Goal: Task Accomplishment & Management: Manage account settings

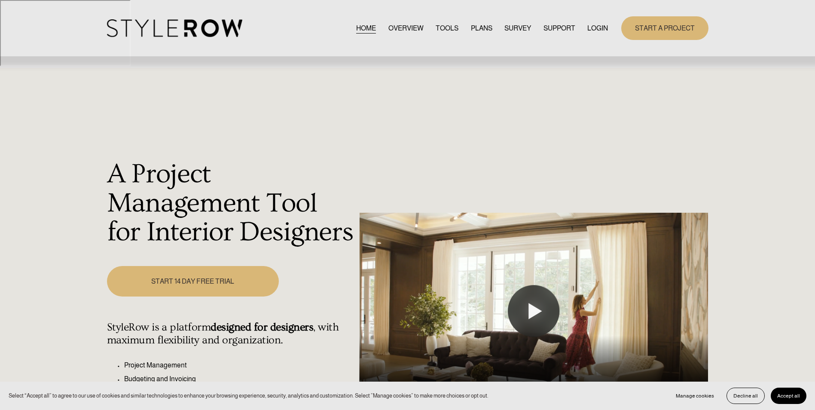
click at [599, 30] on link "LOGIN" at bounding box center [598, 28] width 21 height 12
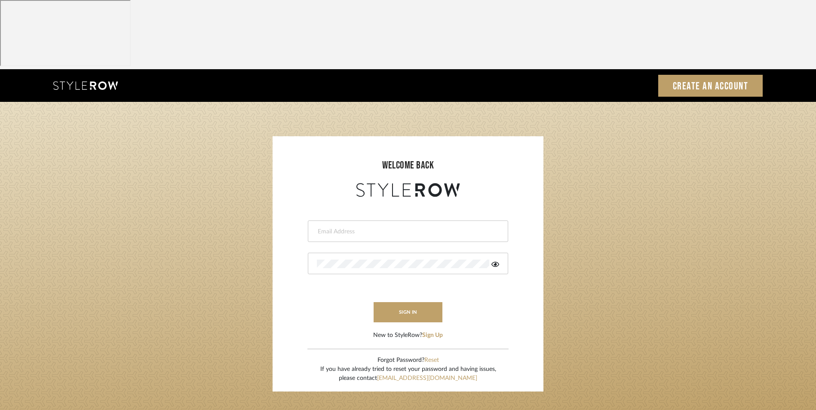
click at [344, 227] on input "email" at bounding box center [407, 231] width 180 height 9
type input "info@dmaestheticsdecor.com"
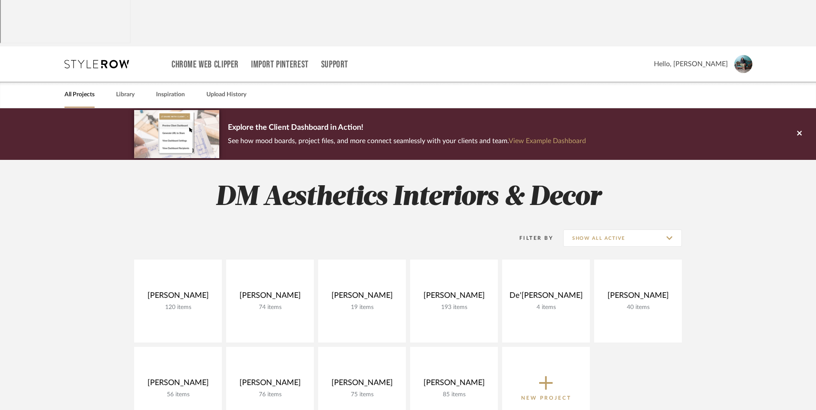
scroll to position [43, 0]
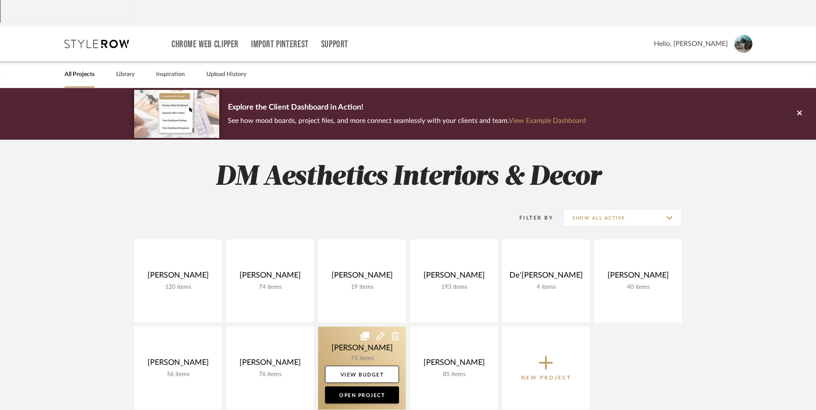
click at [349, 327] on link at bounding box center [362, 368] width 88 height 83
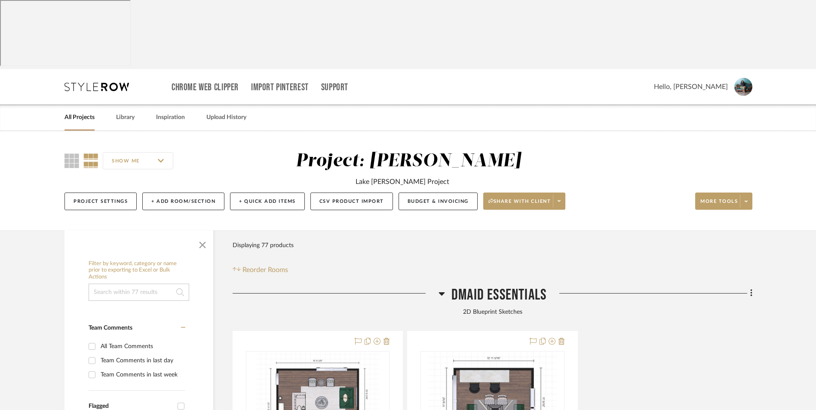
click at [443, 288] on icon at bounding box center [441, 293] width 6 height 10
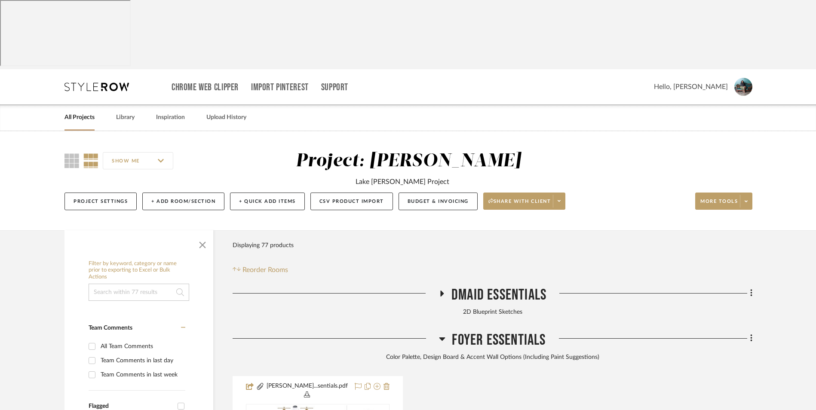
click at [443, 334] on icon at bounding box center [442, 339] width 6 height 10
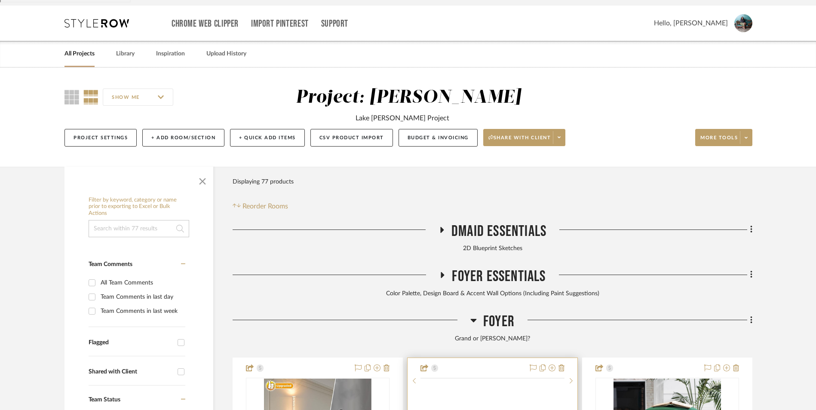
scroll to position [129, 0]
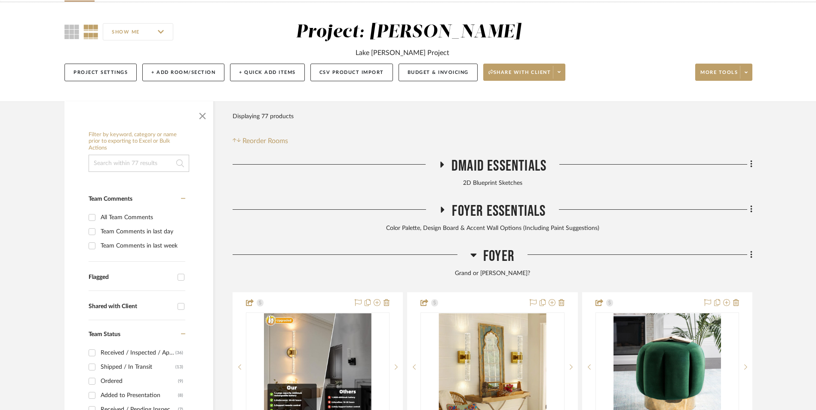
drag, startPoint x: 475, startPoint y: 186, endPoint x: 484, endPoint y: 239, distance: 54.1
click at [475, 254] on icon at bounding box center [474, 255] width 6 height 3
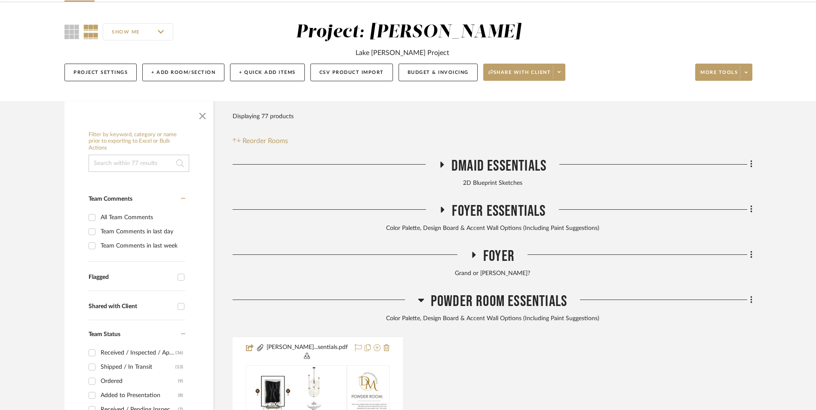
click at [424, 292] on h3 "Powder Room Essentials" at bounding box center [492, 301] width 149 height 18
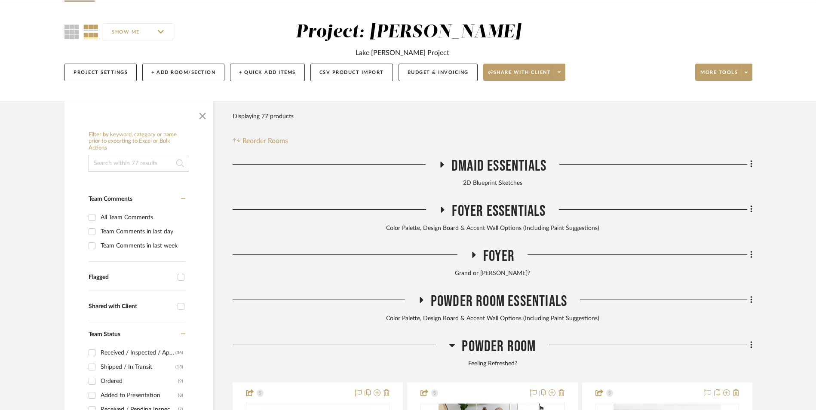
click at [453, 344] on icon at bounding box center [452, 345] width 6 height 3
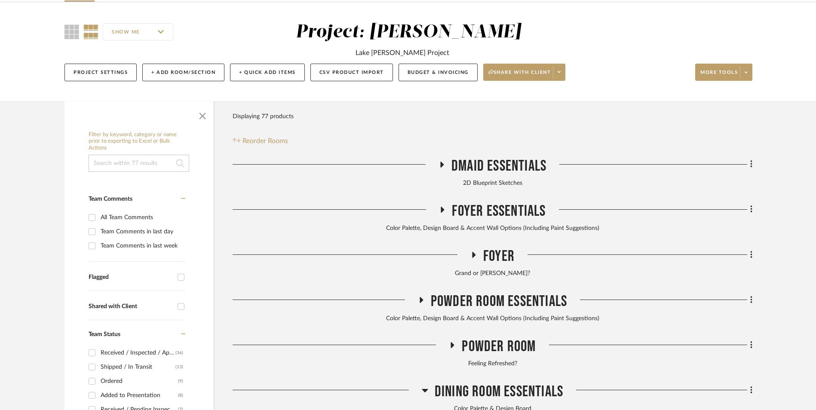
click at [423, 389] on icon at bounding box center [425, 390] width 6 height 3
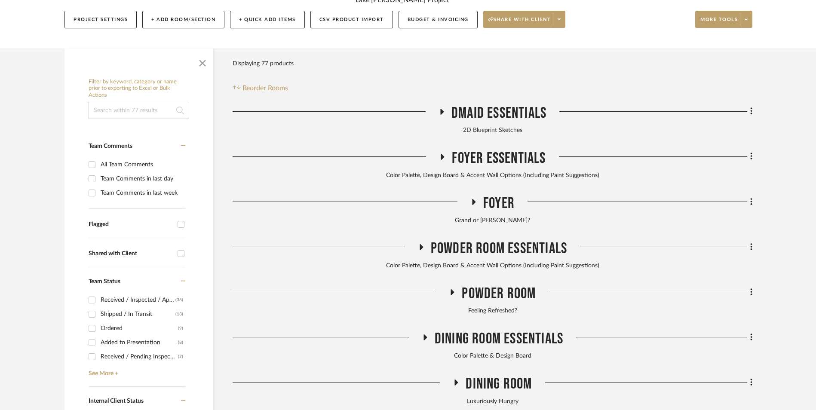
scroll to position [301, 0]
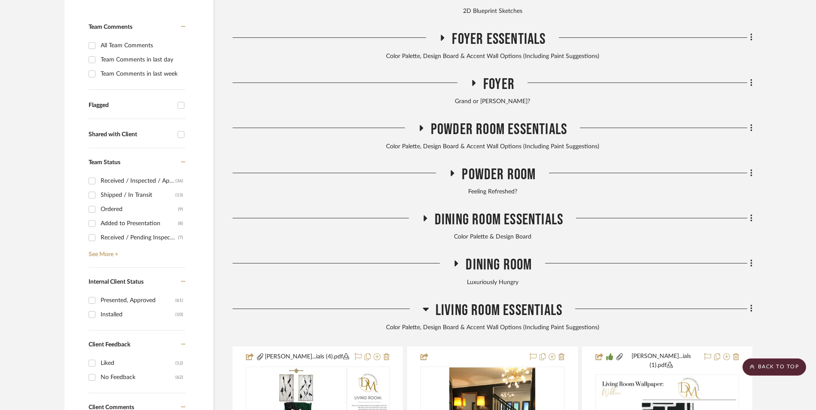
click at [428, 304] on icon at bounding box center [426, 309] width 6 height 10
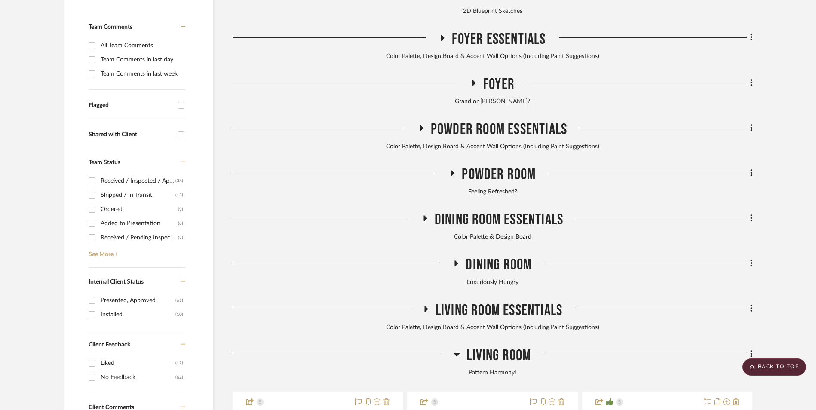
click at [455, 353] on icon at bounding box center [457, 354] width 6 height 3
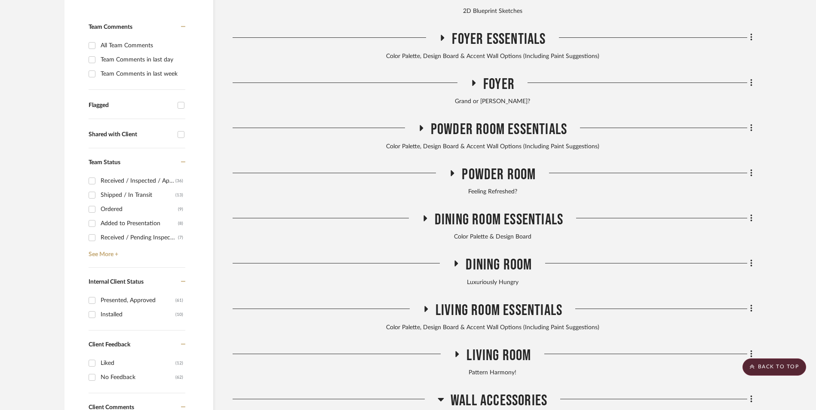
click at [441, 394] on icon at bounding box center [441, 399] width 6 height 10
click at [451, 170] on icon at bounding box center [452, 173] width 3 height 6
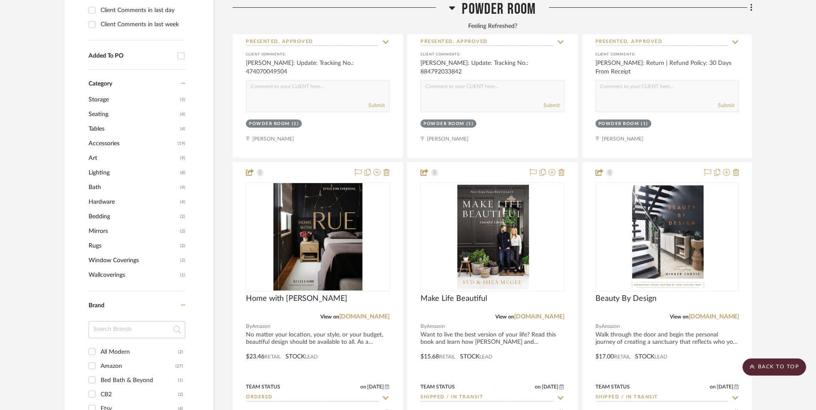
scroll to position [774, 0]
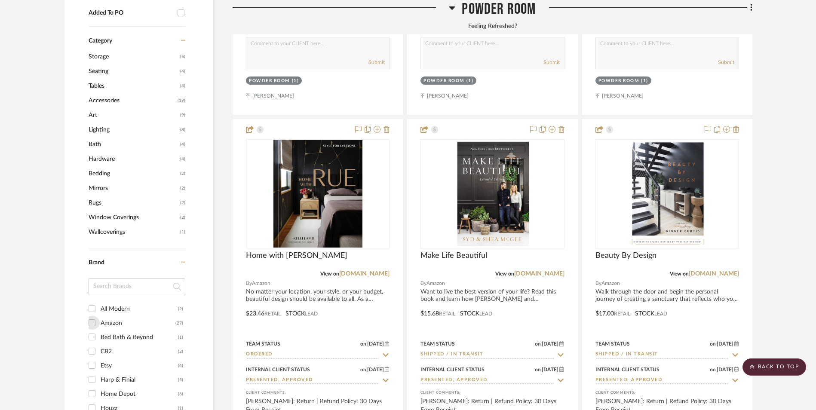
click at [91, 316] on input "Amazon (27)" at bounding box center [92, 323] width 14 height 14
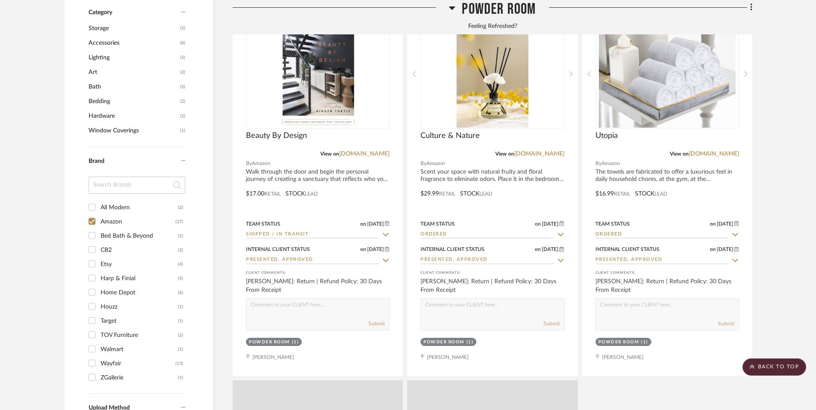
scroll to position [716, 0]
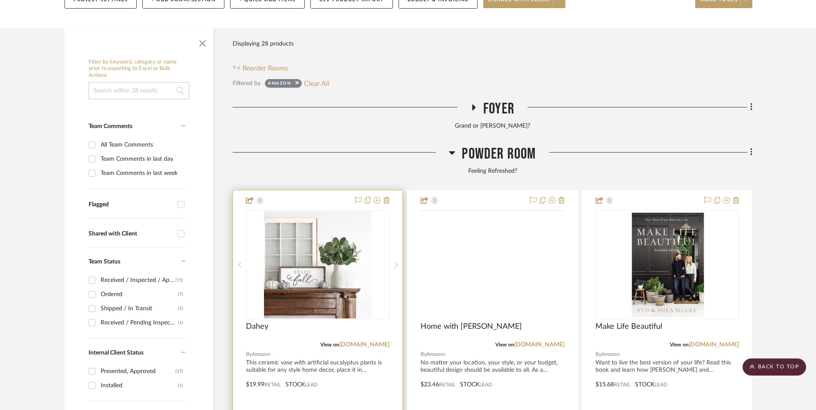
scroll to position [200, 0]
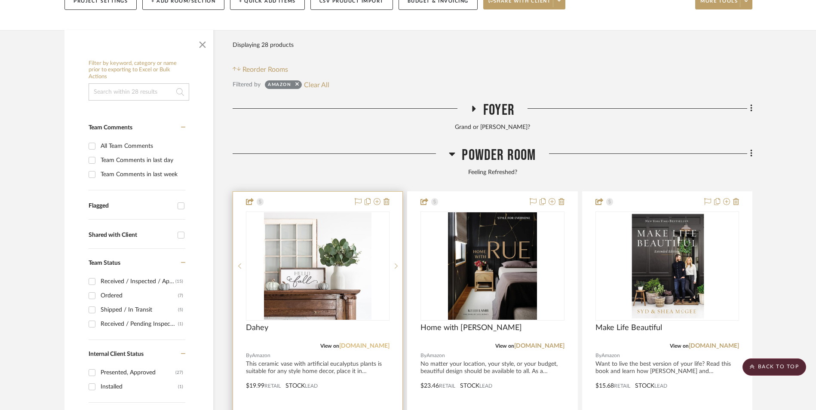
click at [370, 343] on link "[DOMAIN_NAME]" at bounding box center [364, 346] width 50 height 6
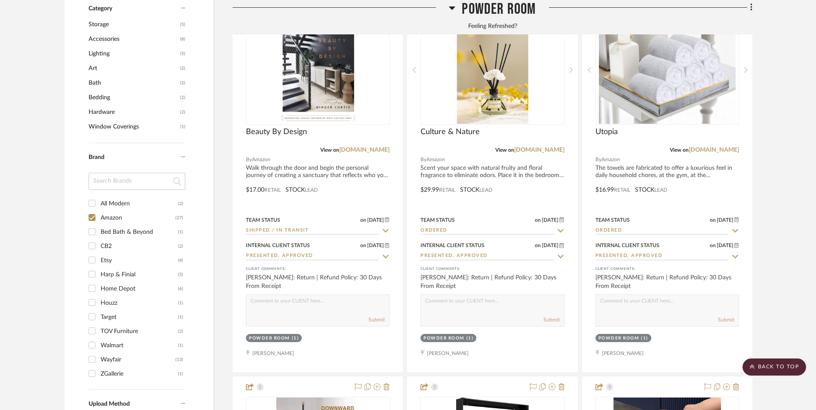
scroll to position [766, 0]
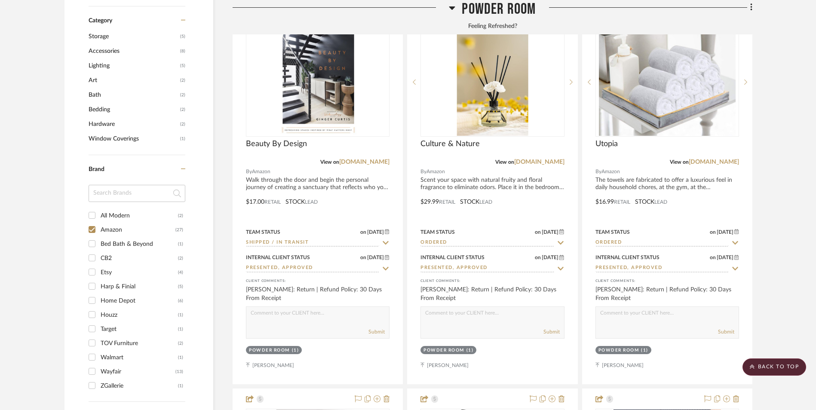
click at [90, 223] on input "Amazon (27)" at bounding box center [92, 230] width 14 height 14
checkbox input "false"
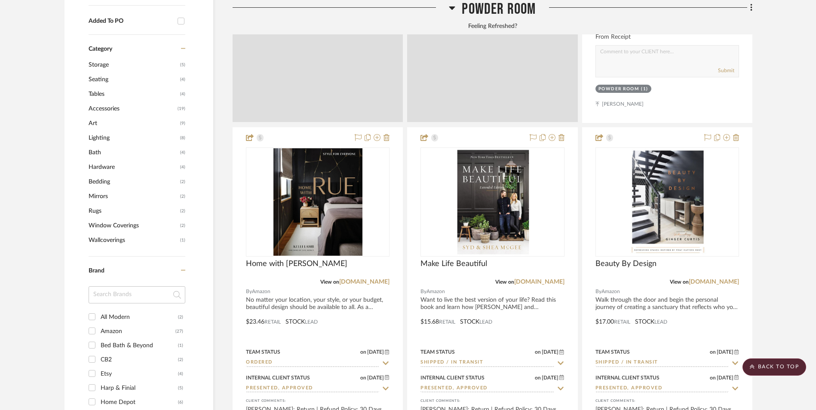
scroll to position [838, 0]
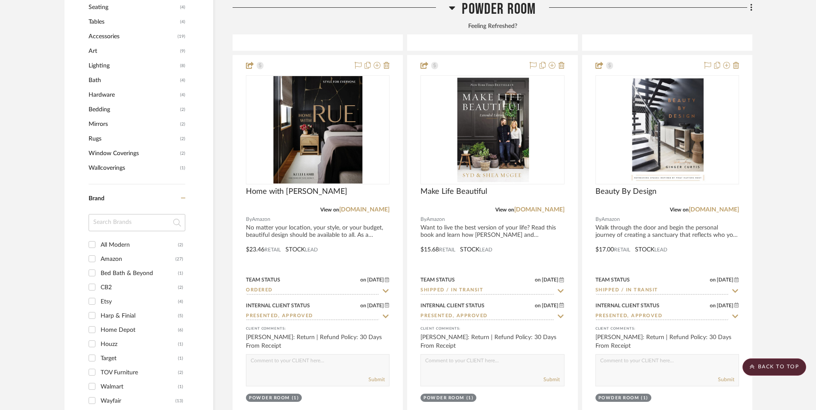
click at [90, 323] on input "Home Depot (6)" at bounding box center [92, 330] width 14 height 14
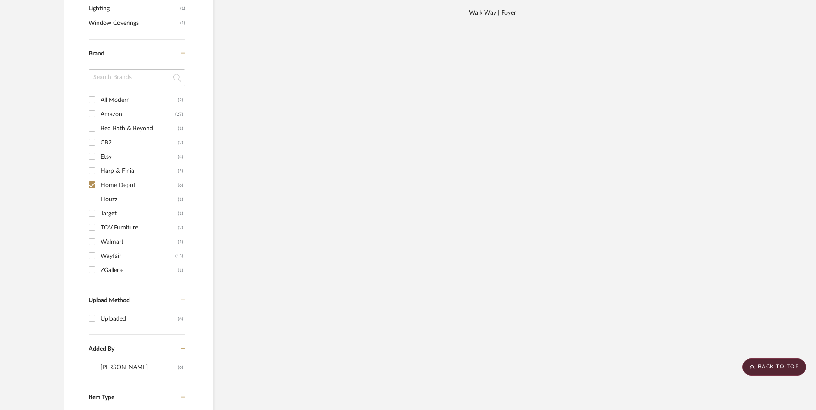
scroll to position [781, 0]
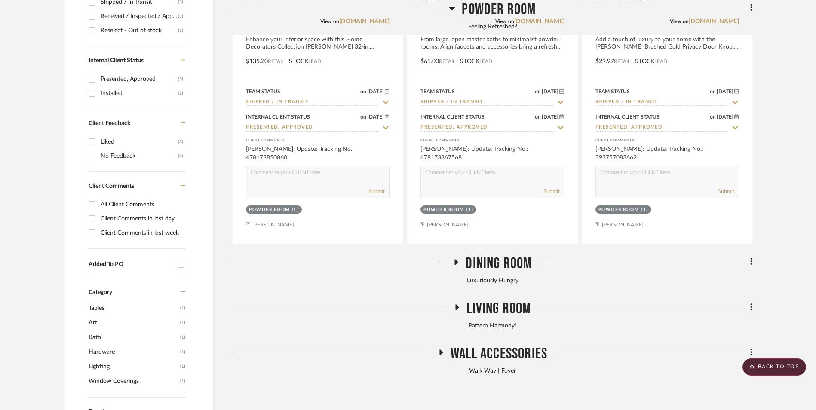
scroll to position [695, 0]
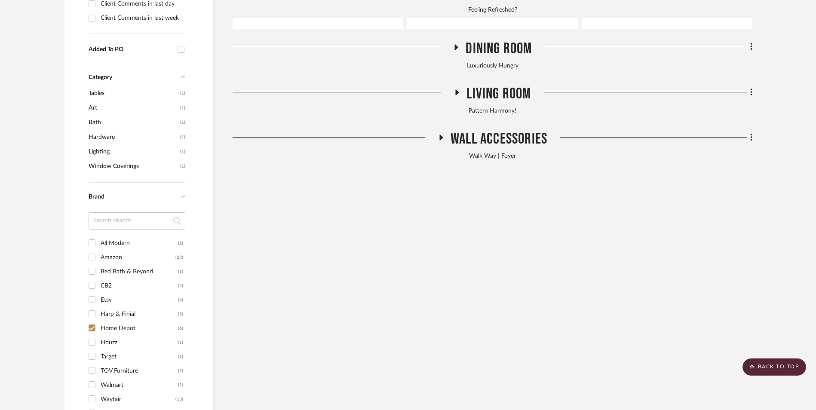
click at [93, 321] on input "Home Depot (6)" at bounding box center [92, 328] width 14 height 14
checkbox input "false"
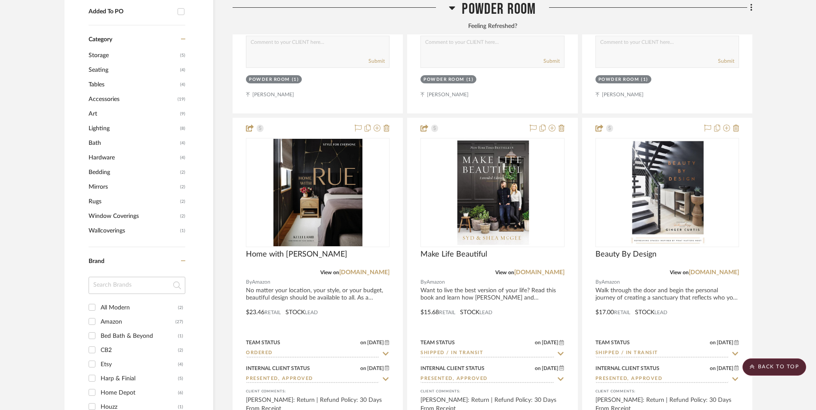
scroll to position [909, 0]
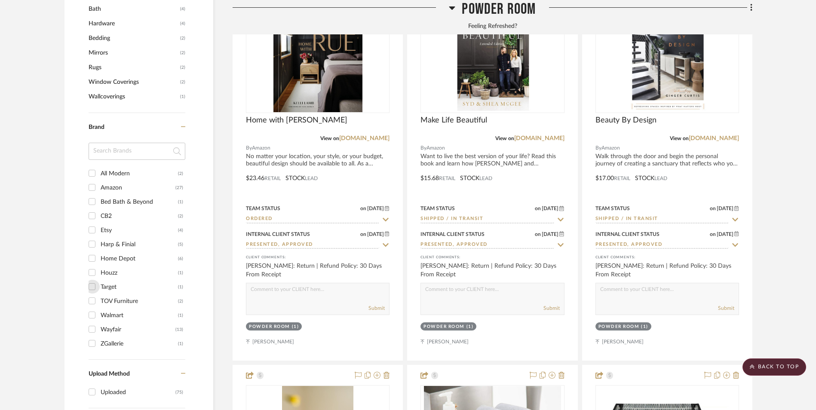
click at [92, 280] on input "Target (1)" at bounding box center [92, 287] width 14 height 14
checkbox input "true"
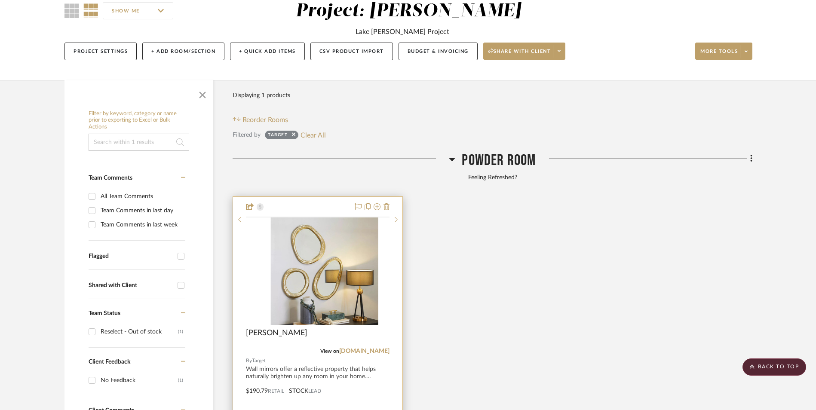
scroll to position [148, 0]
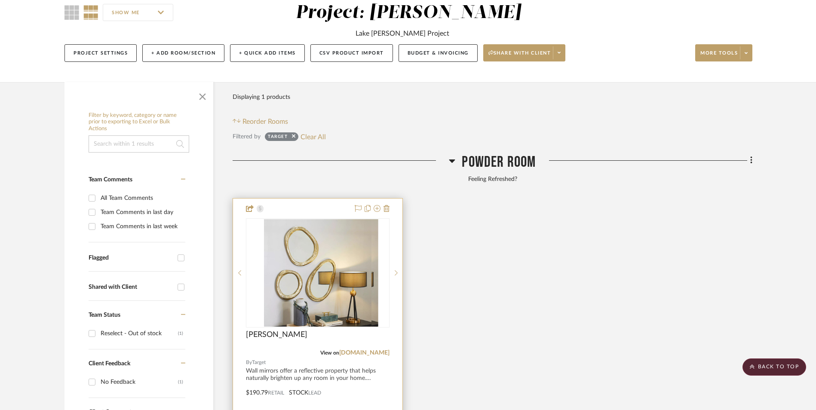
click at [311, 219] on img "0" at bounding box center [324, 272] width 107 height 107
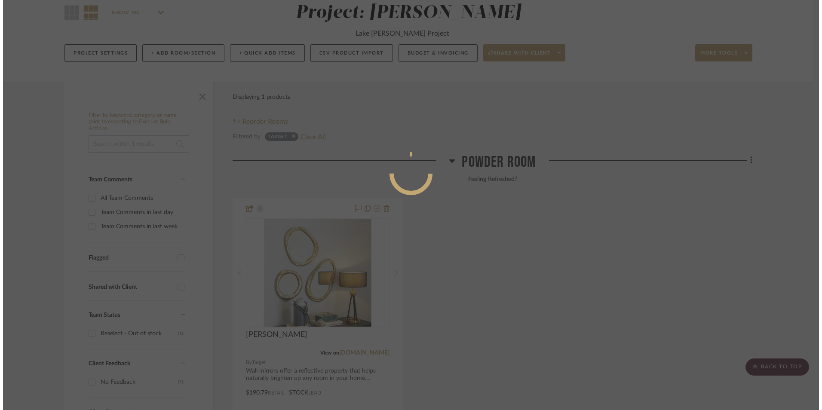
scroll to position [0, 0]
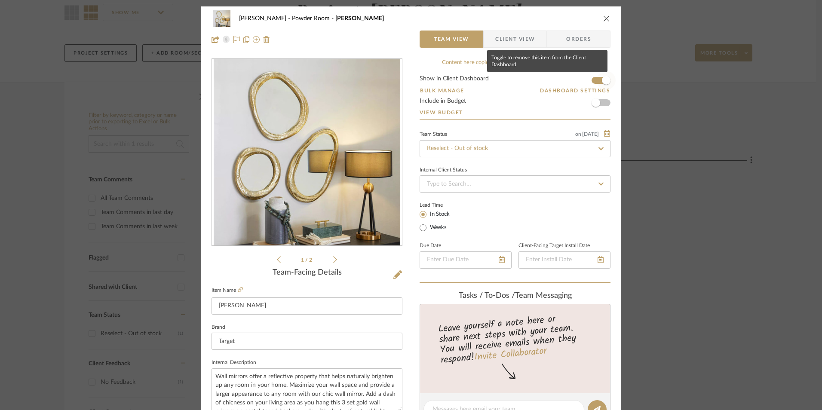
click at [598, 79] on span "button" at bounding box center [606, 80] width 19 height 19
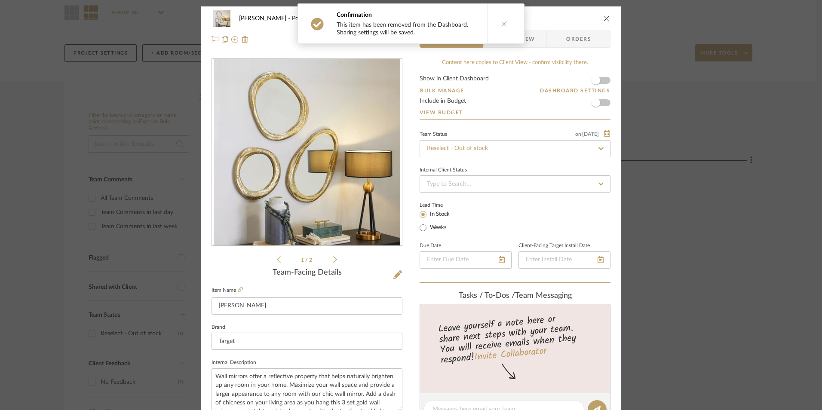
click at [604, 18] on icon "close" at bounding box center [606, 18] width 7 height 7
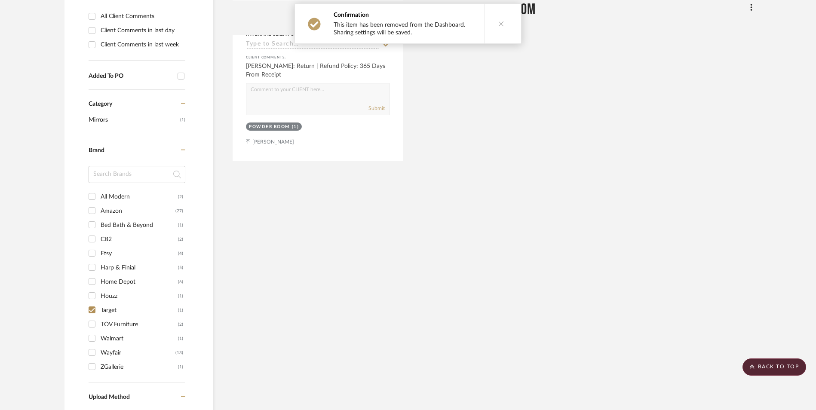
scroll to position [578, 0]
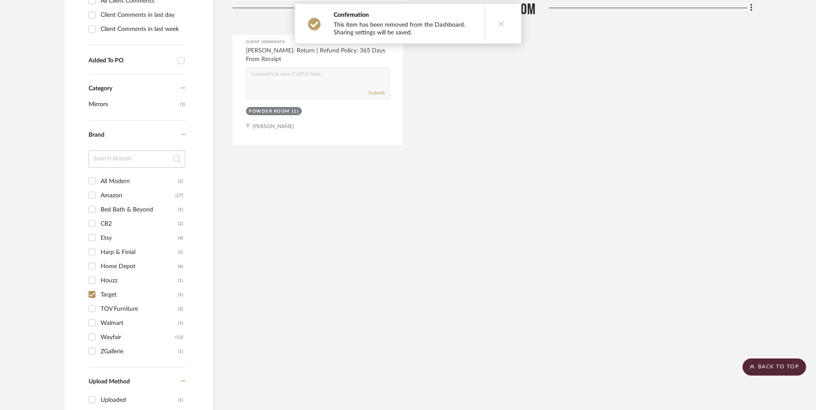
click at [94, 316] on input "Walmart (1)" at bounding box center [92, 323] width 14 height 14
checkbox input "true"
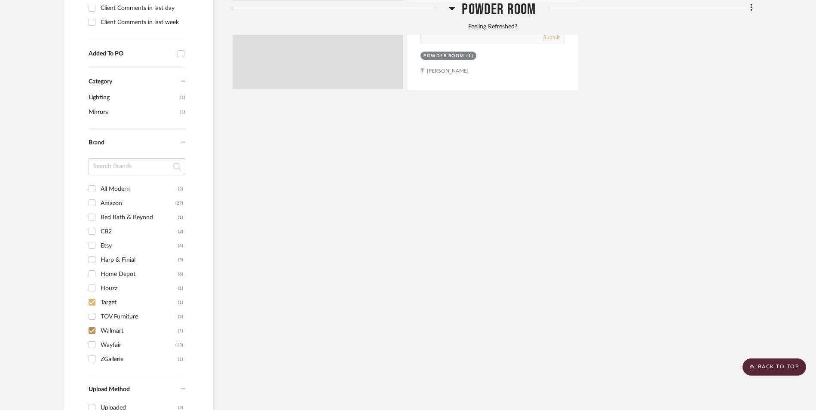
click at [91, 281] on input "Houzz (1)" at bounding box center [92, 288] width 14 height 14
checkbox input "true"
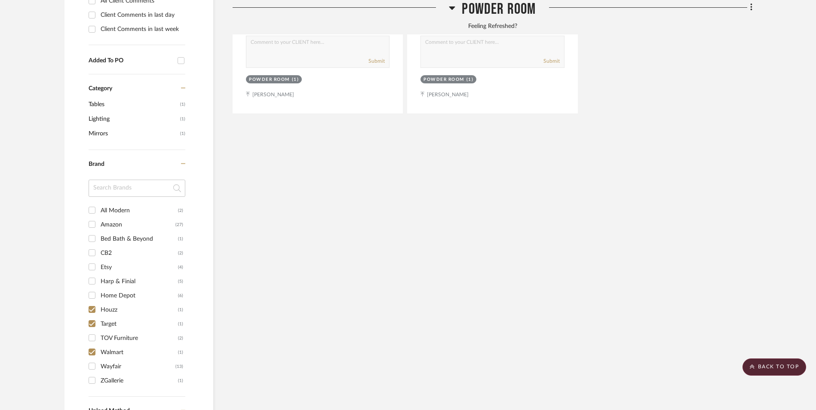
click at [93, 317] on input "Target (1)" at bounding box center [92, 324] width 14 height 14
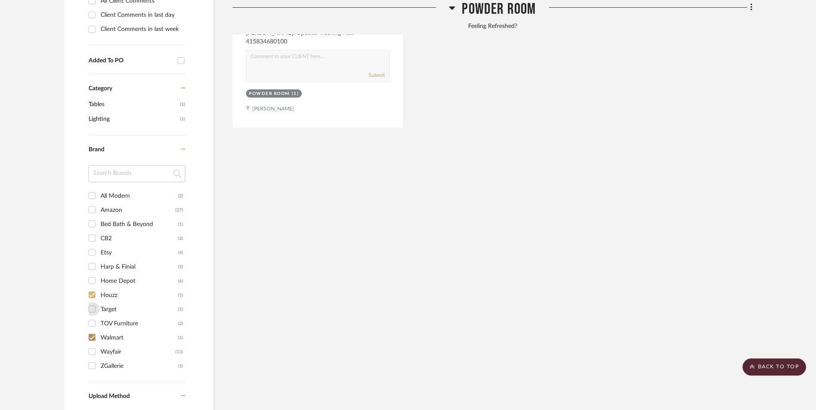
click at [94, 302] on input "Target (1)" at bounding box center [92, 309] width 14 height 14
checkbox input "true"
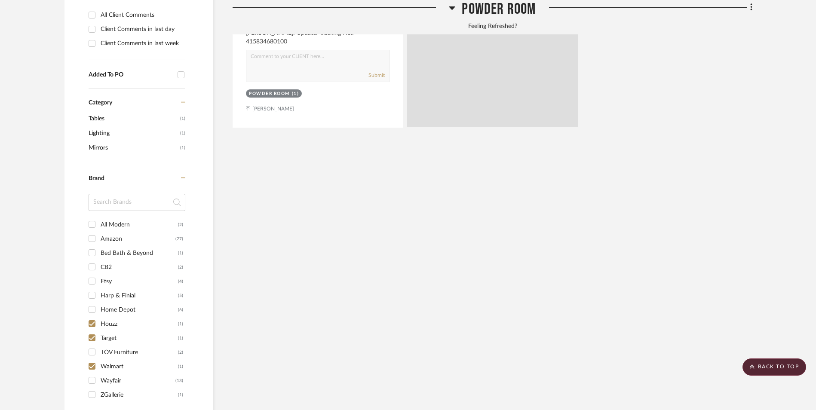
scroll to position [655, 0]
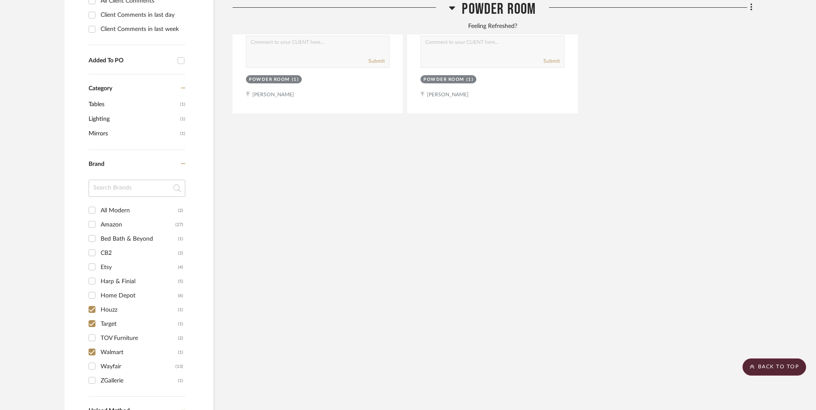
click at [91, 303] on input "Houzz (1)" at bounding box center [92, 310] width 14 height 14
checkbox input "false"
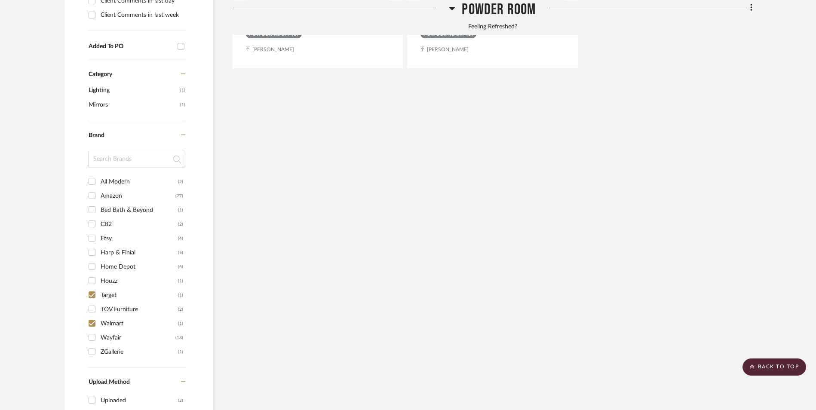
scroll to position [641, 0]
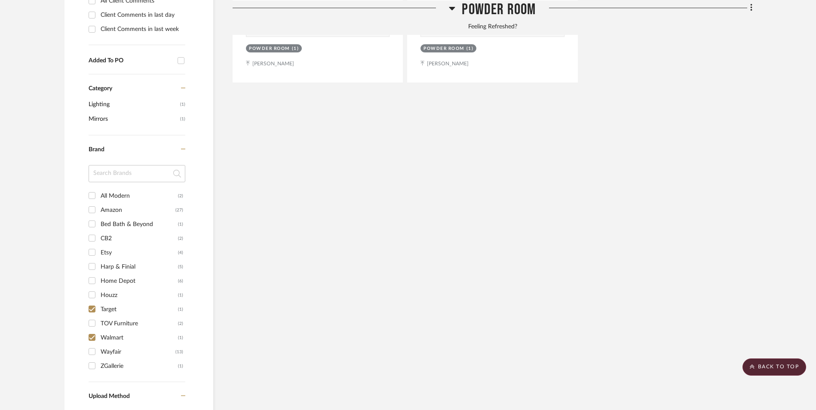
click at [90, 302] on input "Target (1)" at bounding box center [92, 309] width 14 height 14
checkbox input "false"
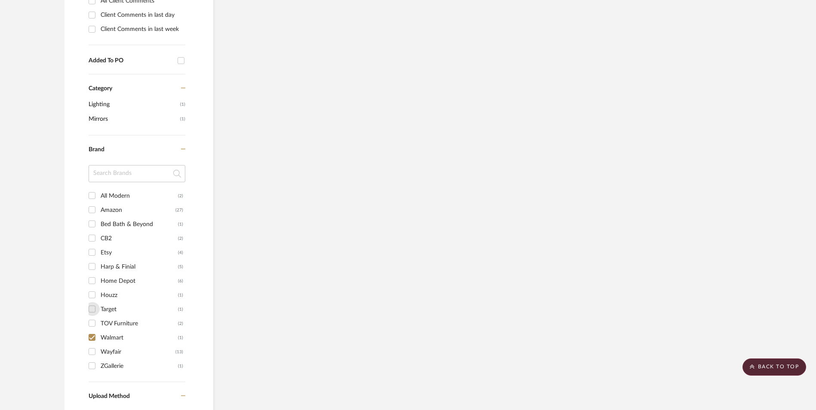
scroll to position [627, 0]
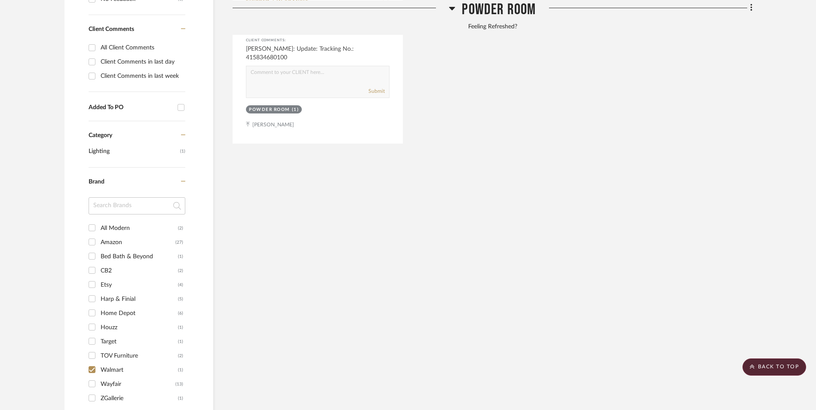
scroll to position [670, 0]
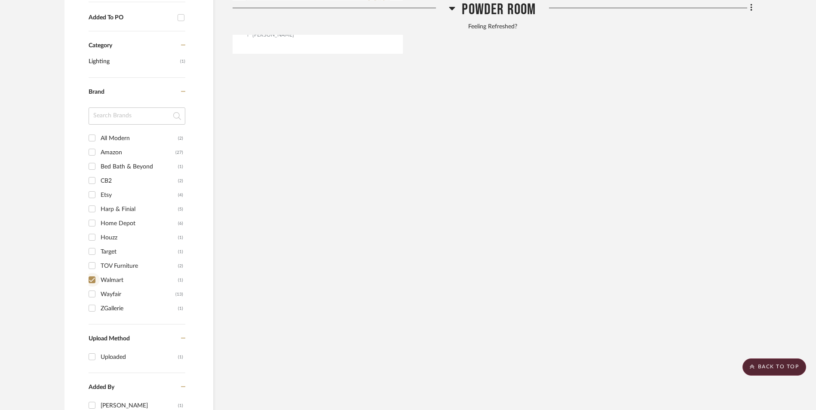
click at [92, 273] on input "Walmart (1)" at bounding box center [92, 280] width 14 height 14
checkbox input "false"
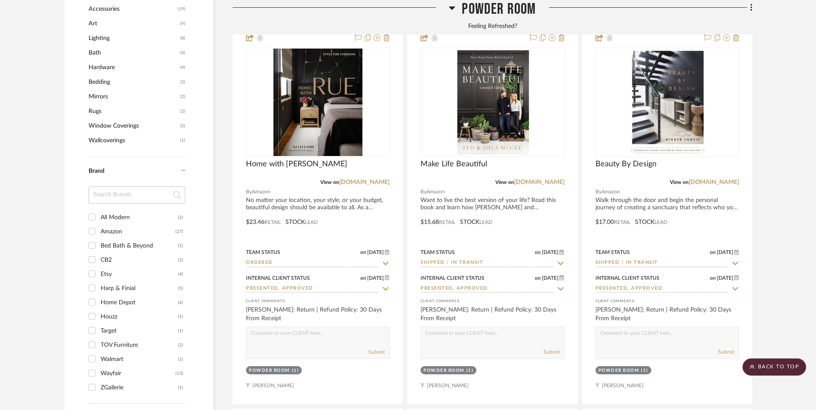
scroll to position [984, 0]
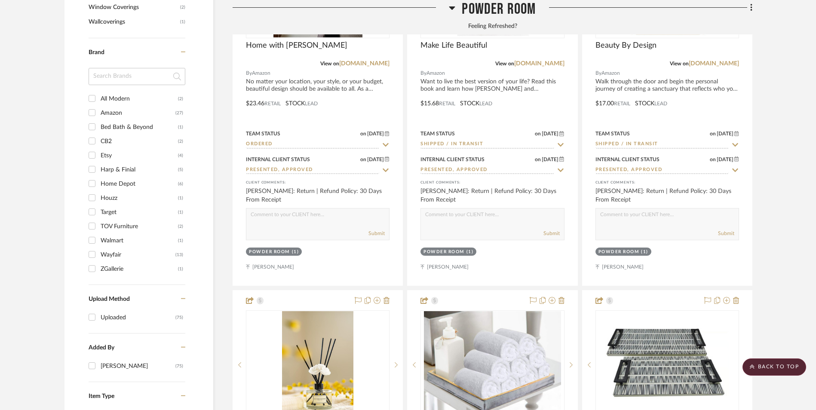
click at [91, 262] on input "ZGallerie (1)" at bounding box center [92, 269] width 14 height 14
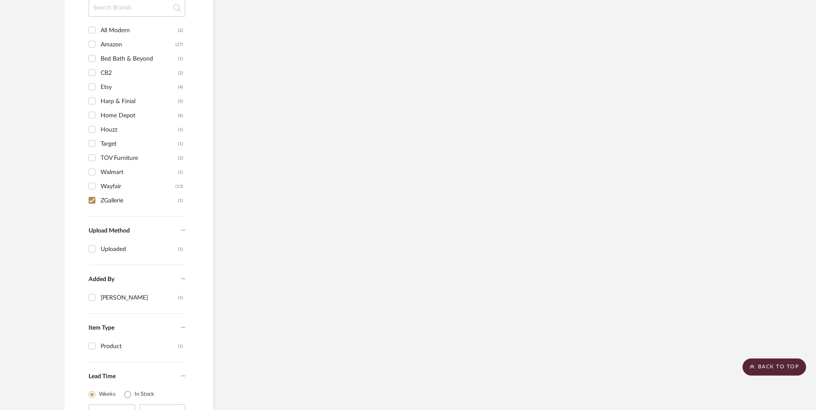
scroll to position [713, 0]
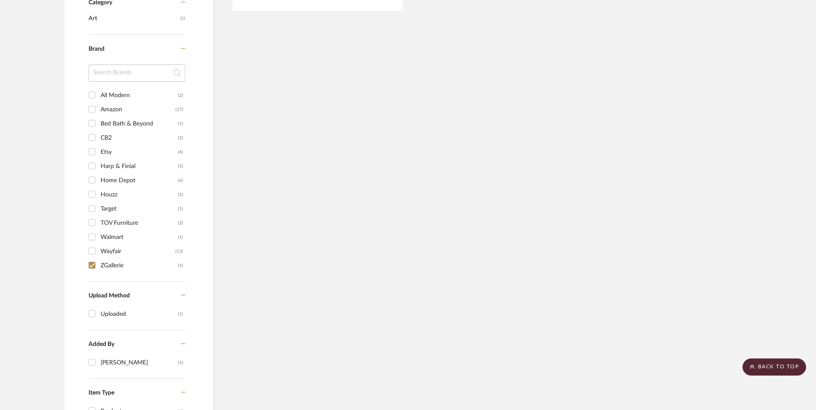
click at [93, 258] on input "ZGallerie (1)" at bounding box center [92, 265] width 14 height 14
checkbox input "false"
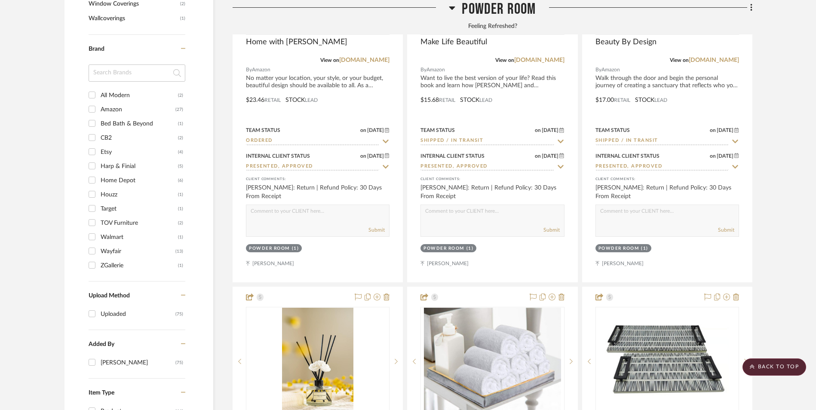
click at [93, 244] on input "Wayfair (13)" at bounding box center [92, 251] width 14 height 14
checkbox input "true"
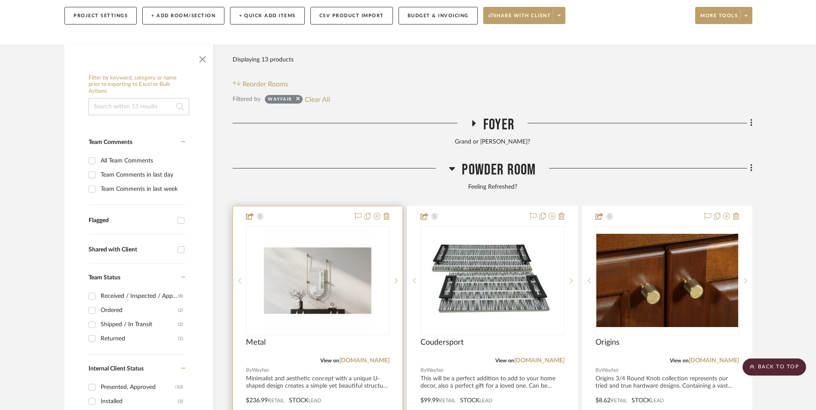
scroll to position [227, 0]
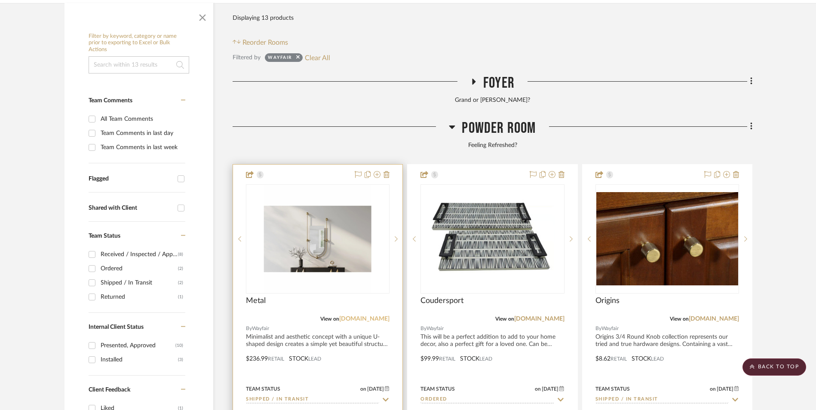
click at [374, 316] on link "[DOMAIN_NAME]" at bounding box center [364, 319] width 50 height 6
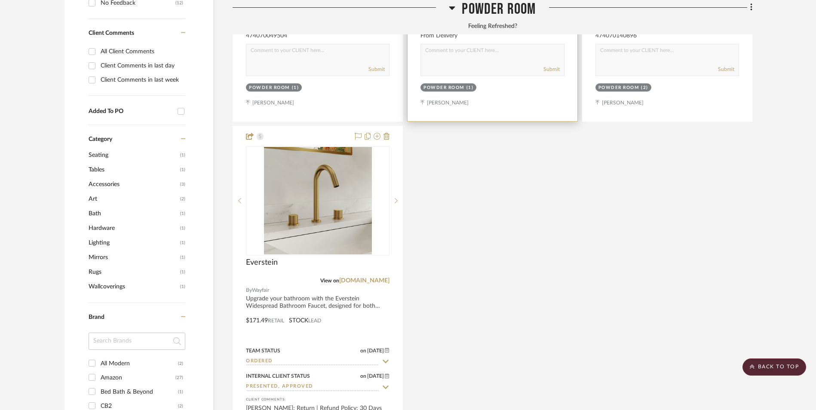
scroll to position [700, 0]
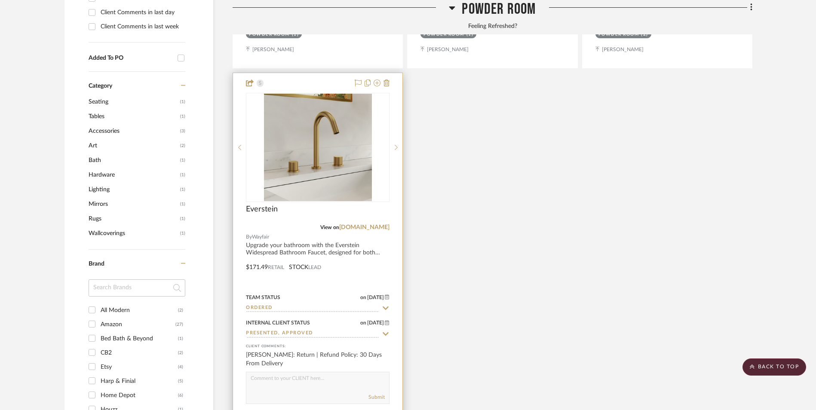
click at [282, 304] on input "Ordered" at bounding box center [312, 308] width 133 height 8
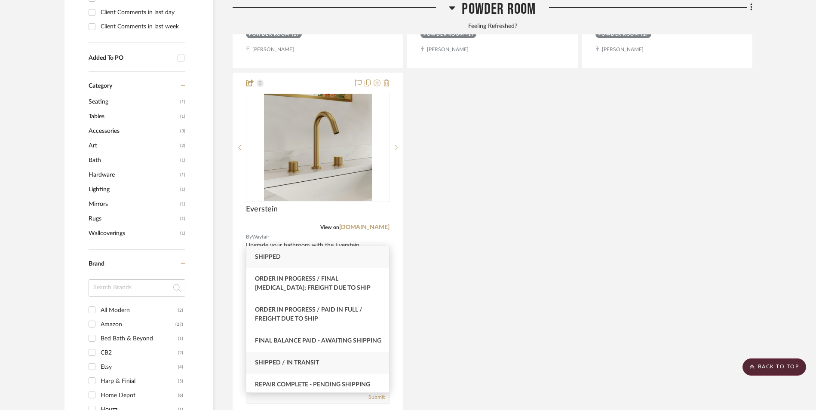
type input "shi"
click at [293, 366] on span "Shipped / In Transit" at bounding box center [287, 363] width 64 height 6
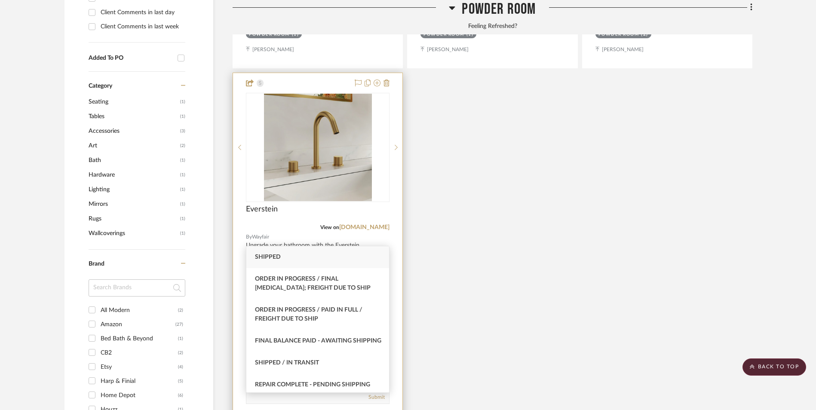
type input "[DATE]"
type input "Shipped / In Transit"
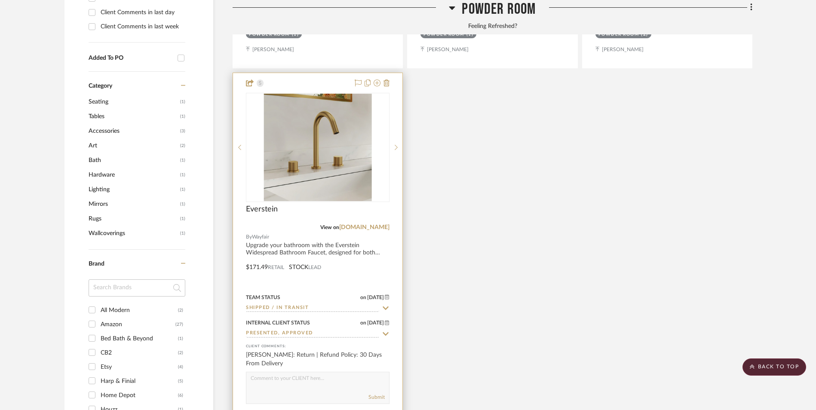
click at [0, 0] on img at bounding box center [0, 0] width 0 height 0
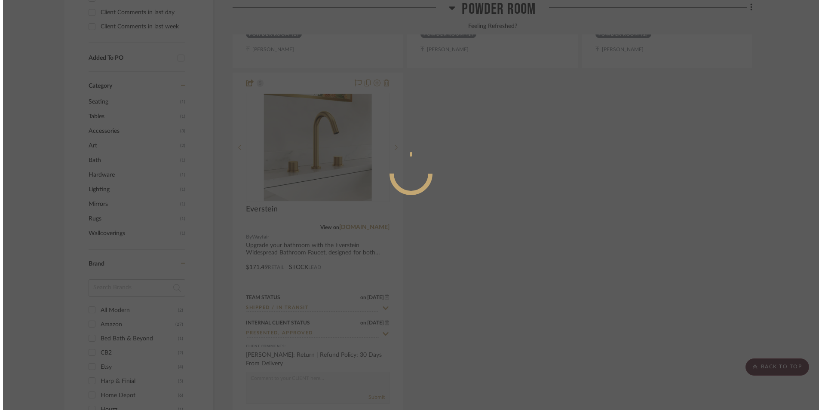
scroll to position [0, 0]
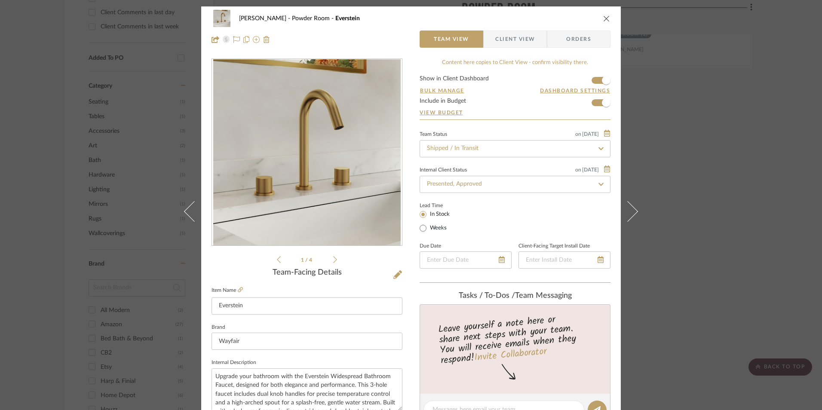
click at [497, 34] on span "Client View" at bounding box center [515, 39] width 40 height 17
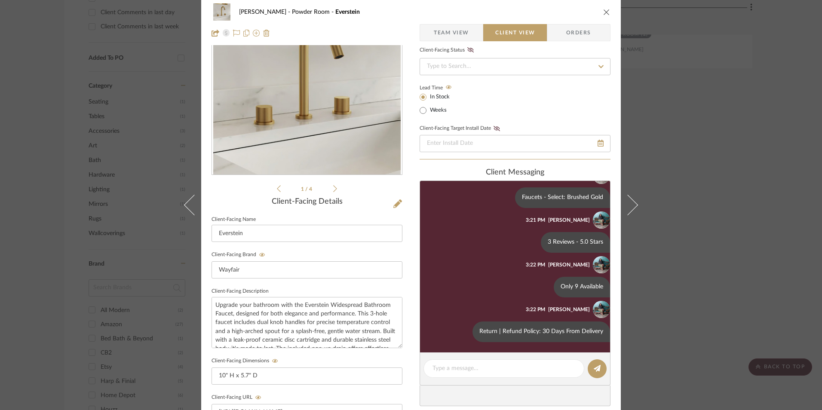
scroll to position [215, 0]
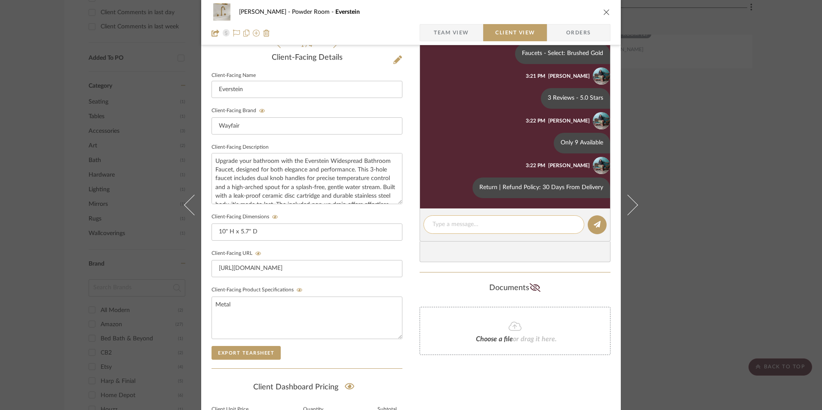
click at [479, 221] on textarea at bounding box center [503, 224] width 143 height 9
paste textarea "Update: Estimated Delivery by FedEx: [DATE]"
drag, startPoint x: 531, startPoint y: 224, endPoint x: 550, endPoint y: 222, distance: 19.4
click at [550, 222] on textarea "Update: Estimated Delivery by FedEx: [DATE]" at bounding box center [503, 229] width 143 height 18
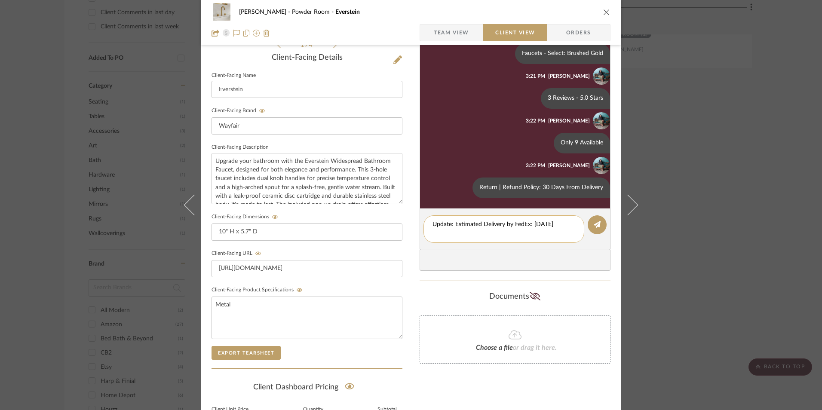
drag, startPoint x: 465, startPoint y: 233, endPoint x: 429, endPoint y: 233, distance: 36.1
click at [429, 233] on div "Update: Estimated Delivery by FedEx: [DATE]" at bounding box center [503, 229] width 161 height 28
click at [459, 233] on textarea "Update: Estimated Delivery by FedEx: [DATE]" at bounding box center [503, 229] width 143 height 18
type textarea "Update: Estimated Delivery by FedEx: [DATE]."
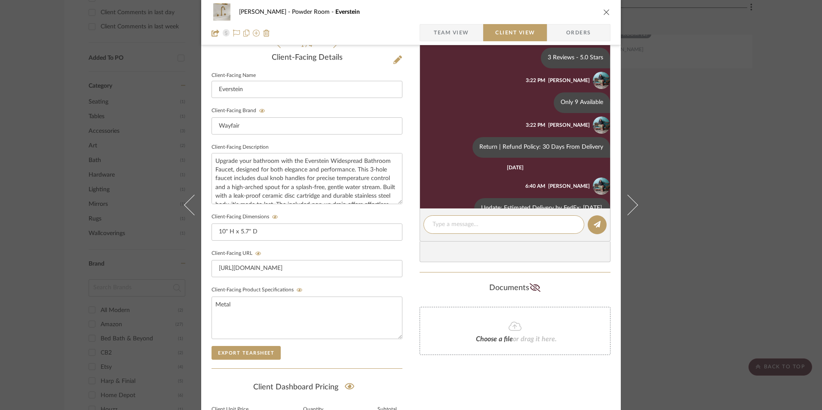
scroll to position [102, 0]
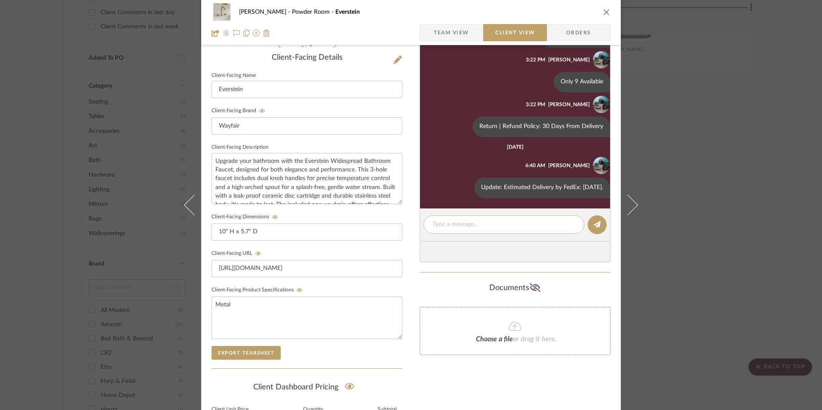
click at [442, 224] on textarea at bounding box center [503, 224] width 143 height 9
paste textarea "Update: Tracking No.: 723656680654"
drag, startPoint x: 530, startPoint y: 223, endPoint x: 488, endPoint y: 221, distance: 42.2
click at [488, 221] on textarea "Update: Tracking No.: 723656680654" at bounding box center [503, 224] width 143 height 9
paste textarea "474069765160"
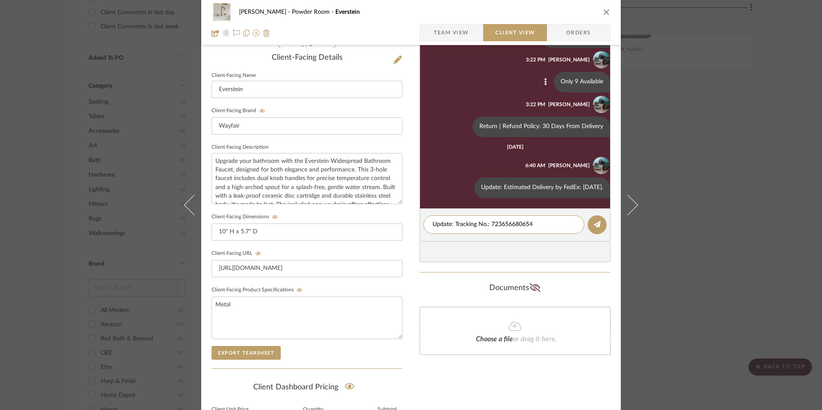
type textarea "Update: Tracking No.: 474069765160"
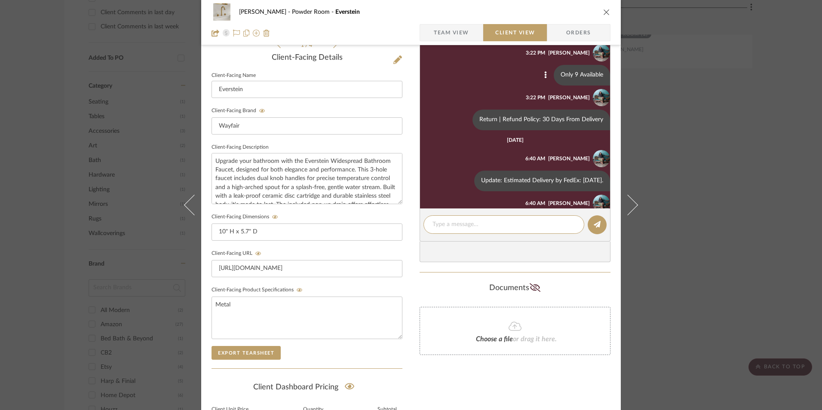
scroll to position [147, 0]
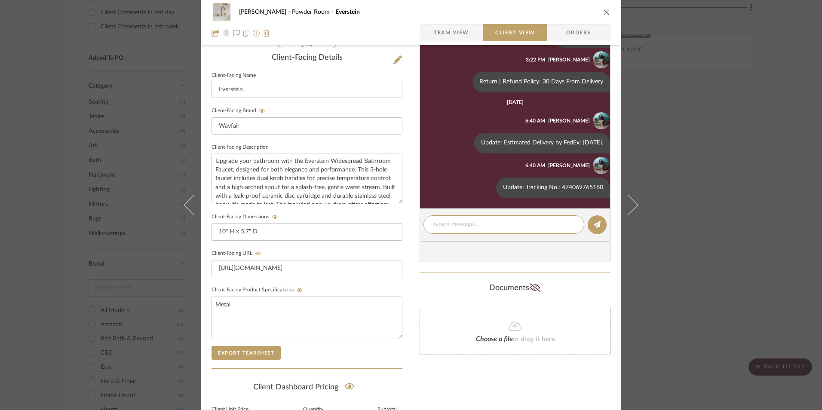
click at [603, 13] on icon "close" at bounding box center [606, 12] width 7 height 7
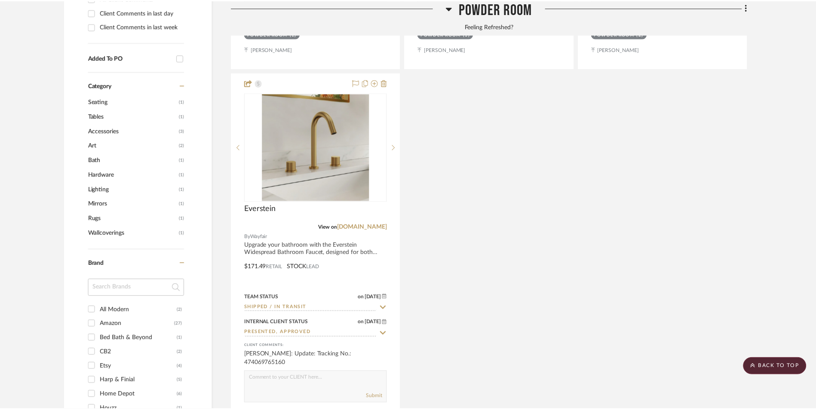
scroll to position [700, 0]
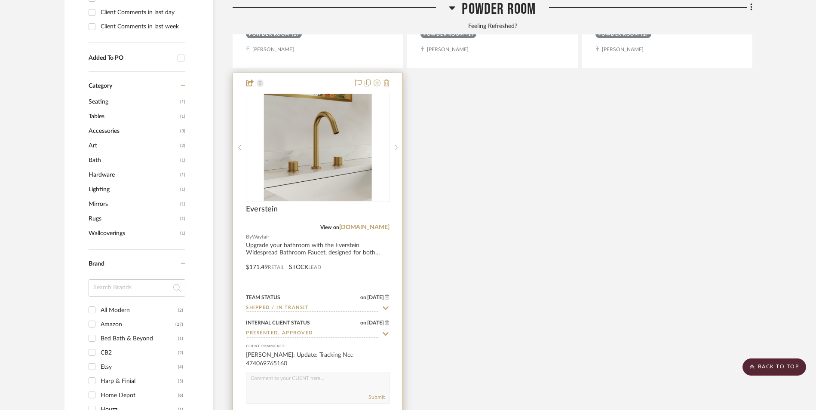
click at [293, 94] on img "0" at bounding box center [318, 147] width 108 height 107
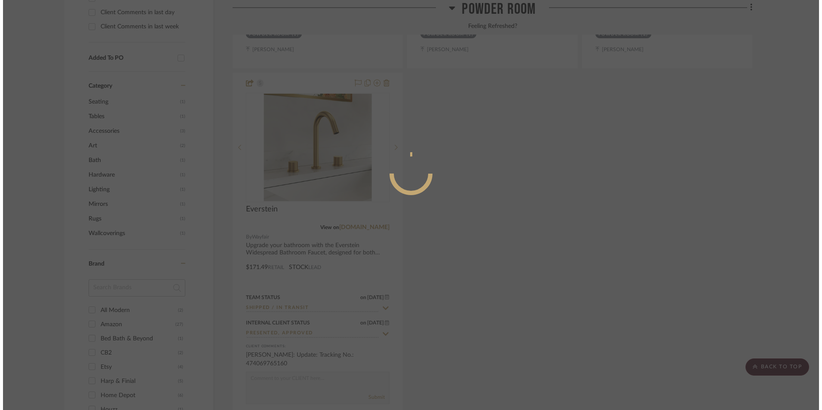
scroll to position [0, 0]
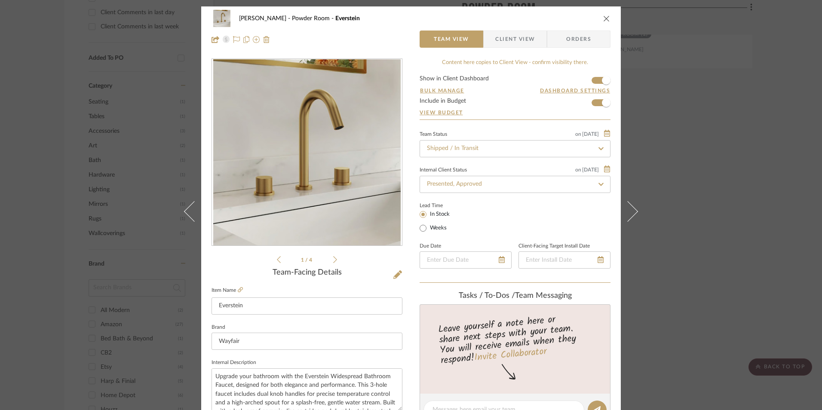
drag, startPoint x: 521, startPoint y: 45, endPoint x: 549, endPoint y: 86, distance: 49.5
click at [521, 45] on span "Client View" at bounding box center [515, 39] width 40 height 17
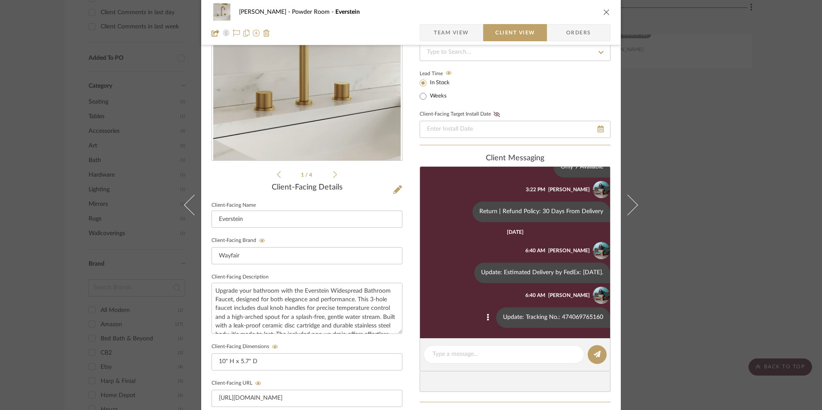
scroll to position [86, 0]
drag, startPoint x: 460, startPoint y: 271, endPoint x: 438, endPoint y: 262, distance: 23.3
click at [474, 262] on div "Update: Estimated Delivery by FedEx: [DATE]." at bounding box center [542, 272] width 136 height 21
copy div "Update: Estimated Delivery by FedEx: [DATE]."
click at [603, 13] on icon "close" at bounding box center [606, 12] width 7 height 7
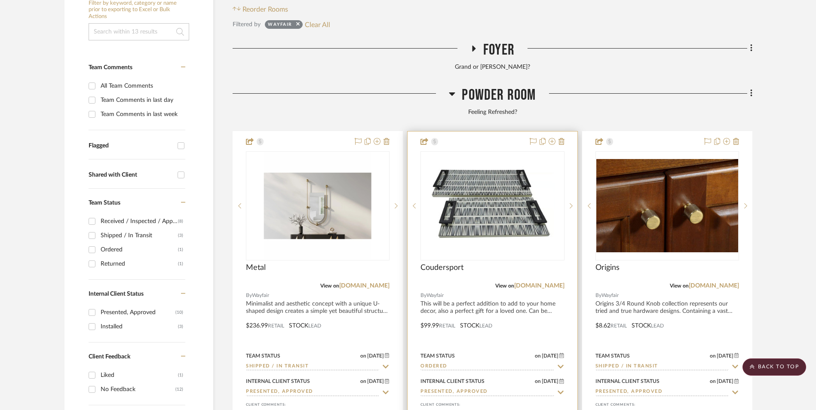
scroll to position [313, 0]
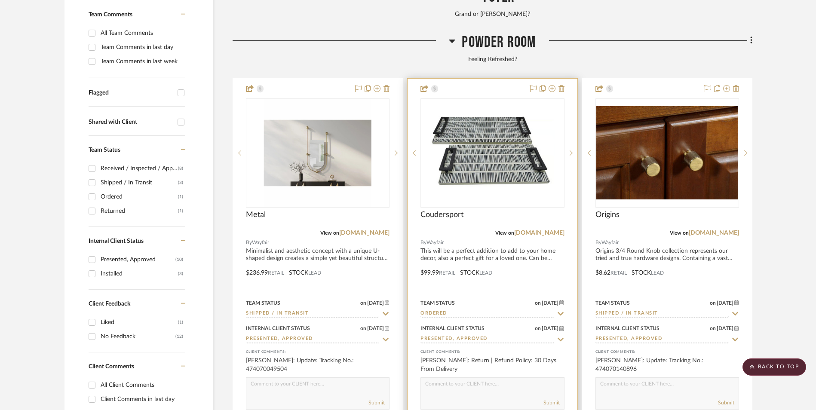
click at [463, 310] on input "Ordered" at bounding box center [486, 314] width 133 height 8
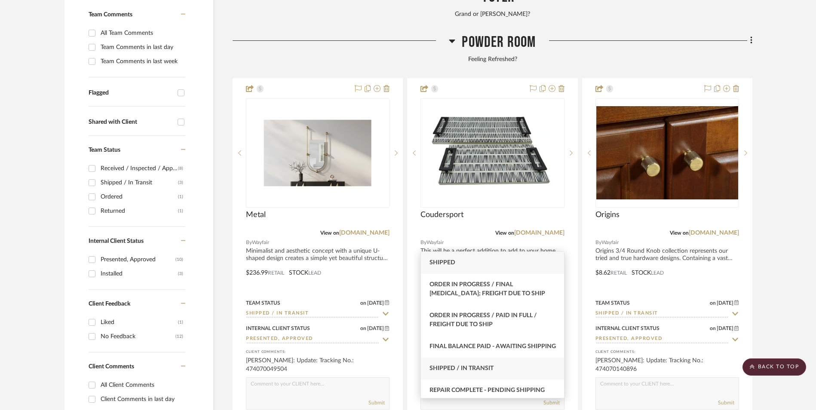
type input "ship"
click at [500, 380] on div "Shipped / In Transit" at bounding box center [492, 369] width 143 height 22
type input "[DATE]"
type input "Shipped / In Transit"
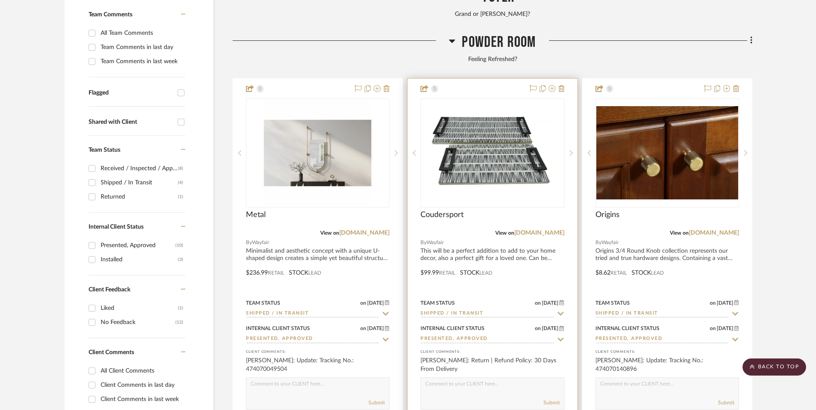
click at [487, 103] on img "0" at bounding box center [492, 152] width 124 height 107
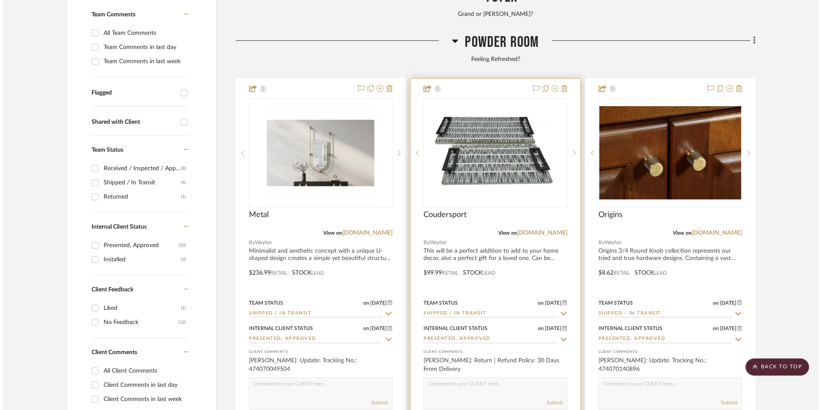
scroll to position [0, 0]
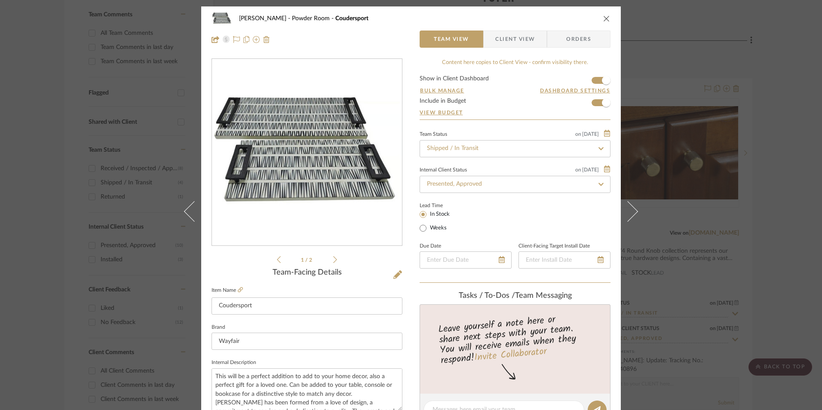
click at [514, 40] on span "Client View" at bounding box center [515, 39] width 40 height 17
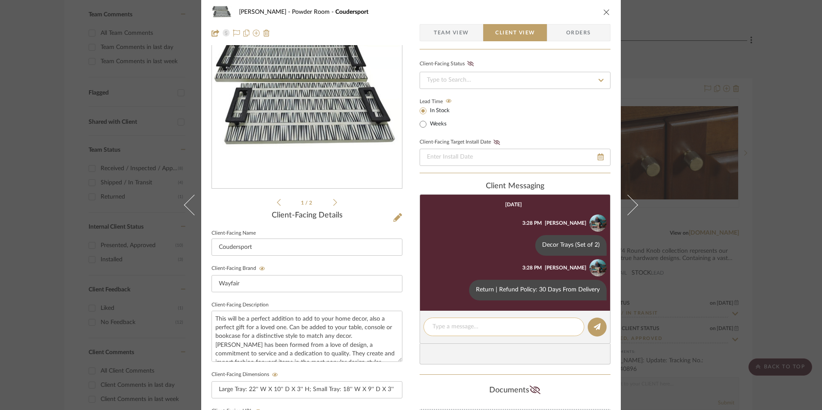
scroll to position [86, 0]
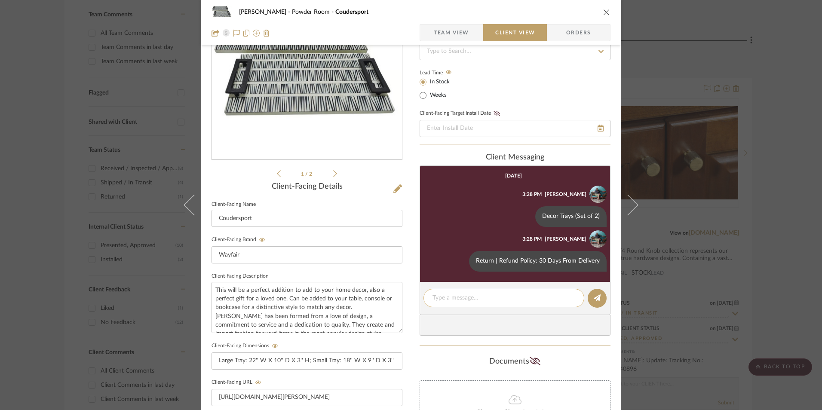
click at [469, 298] on textarea at bounding box center [503, 298] width 143 height 9
paste textarea "Update: Estimated Delivery by FedEx: [DATE]."
type textarea "Update: Estimated Delivery by FedEx: [DATE]."
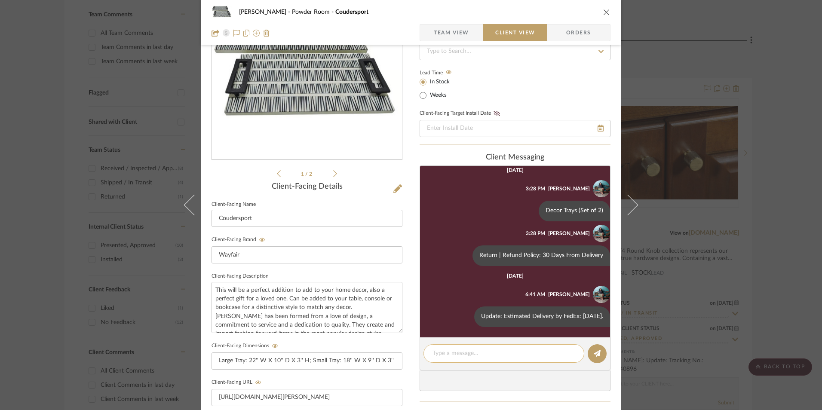
click at [480, 352] on textarea at bounding box center [503, 353] width 143 height 9
paste textarea "Update: Tracking No.: 723656680654"
drag, startPoint x: 530, startPoint y: 352, endPoint x: 488, endPoint y: 351, distance: 41.7
click at [488, 351] on textarea "Update: Tracking No.: 723656680654" at bounding box center [503, 353] width 143 height 9
paste textarea "393743034911"
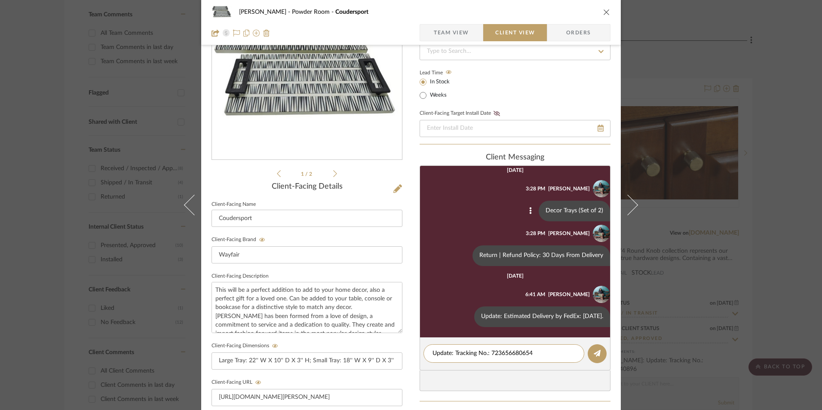
type textarea "Update: Tracking No.: 393743034911"
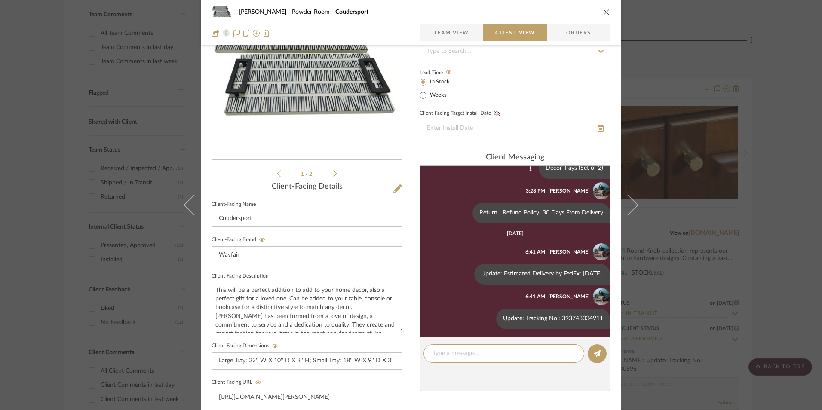
scroll to position [57, 0]
click at [604, 14] on icon "close" at bounding box center [606, 12] width 7 height 7
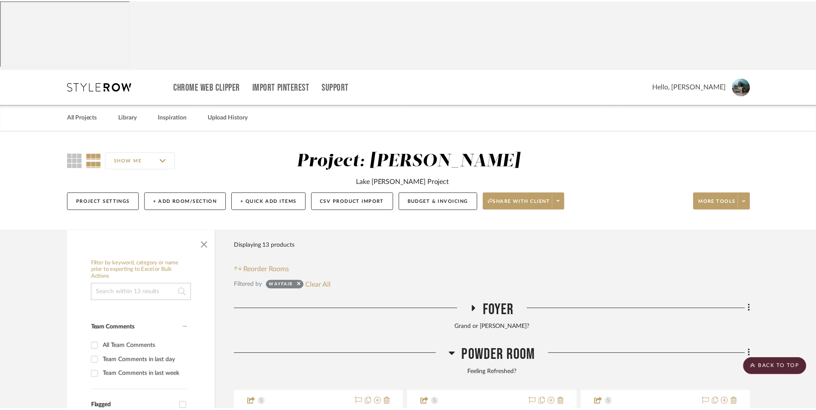
scroll to position [313, 0]
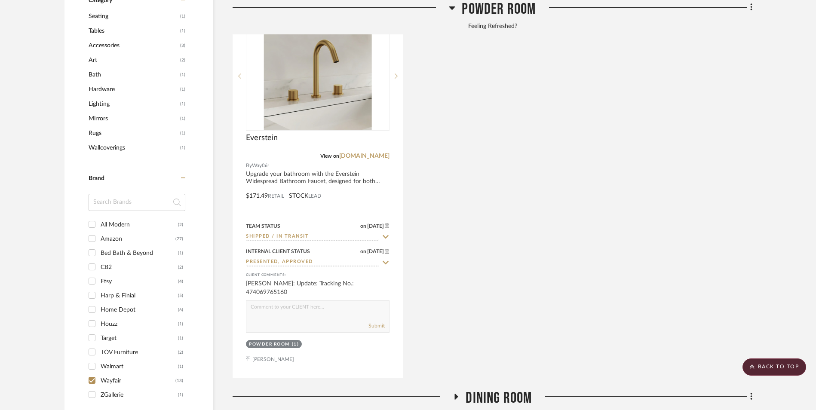
scroll to position [786, 0]
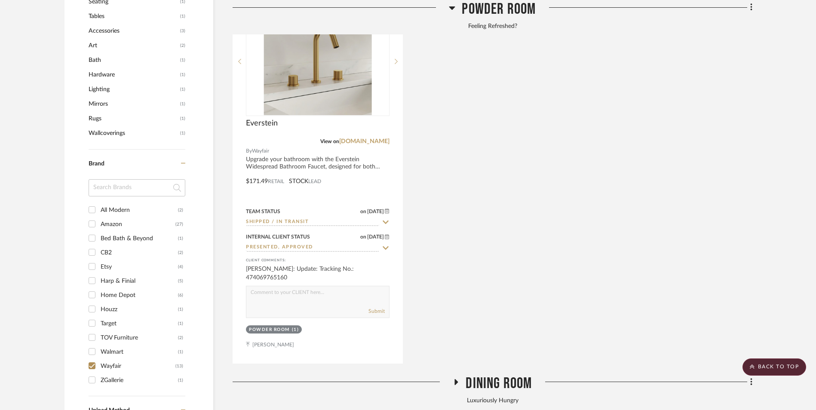
click at [93, 359] on input "Wayfair (13)" at bounding box center [92, 366] width 14 height 14
checkbox input "false"
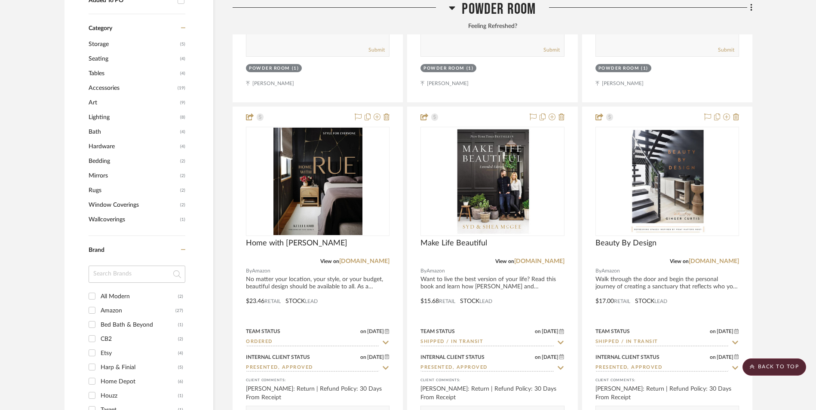
scroll to position [858, 0]
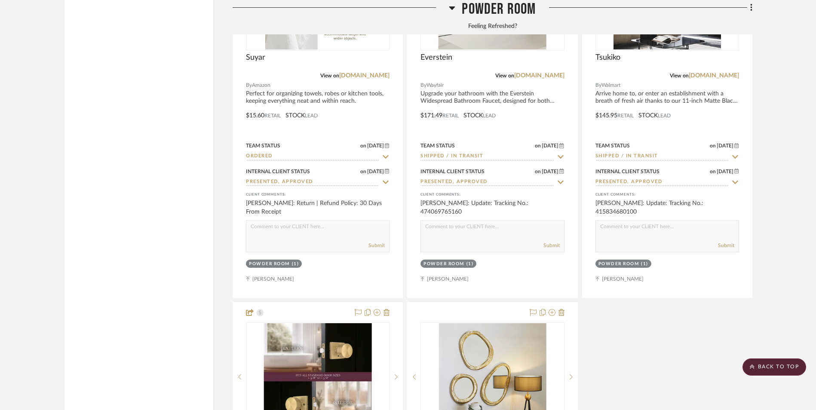
scroll to position [2663, 0]
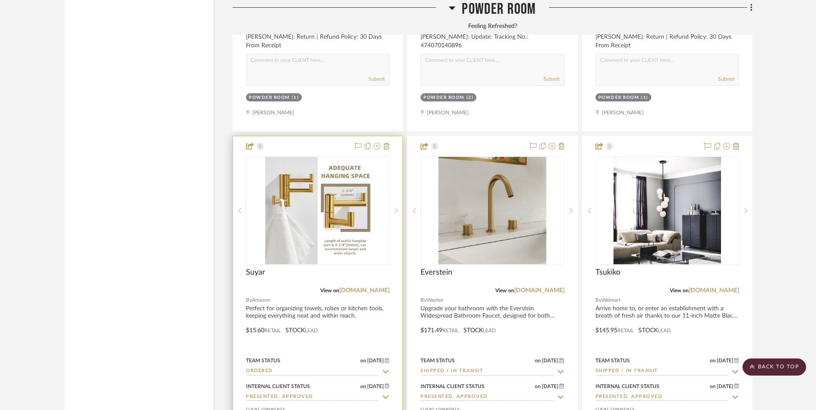
drag, startPoint x: 369, startPoint y: 221, endPoint x: 369, endPoint y: 203, distance: 18.5
click at [369, 288] on link "[DOMAIN_NAME]" at bounding box center [364, 291] width 50 height 6
